Goal: Information Seeking & Learning: Learn about a topic

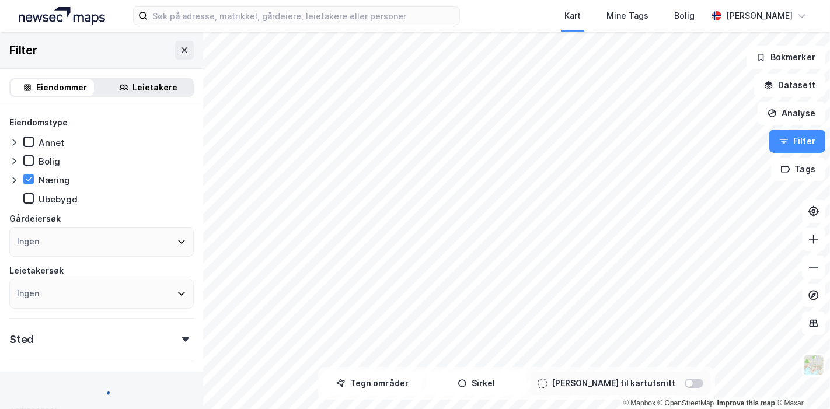
type input "Inkluder (79 358)"
